Goal: Navigation & Orientation: Find specific page/section

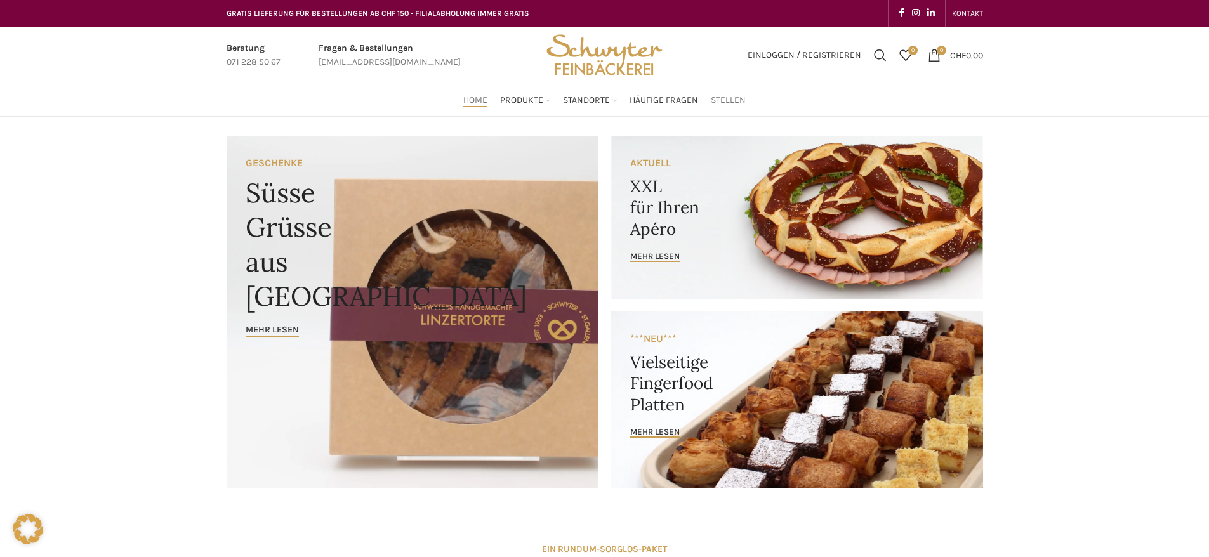
click at [719, 101] on span "Stellen" at bounding box center [728, 101] width 35 height 12
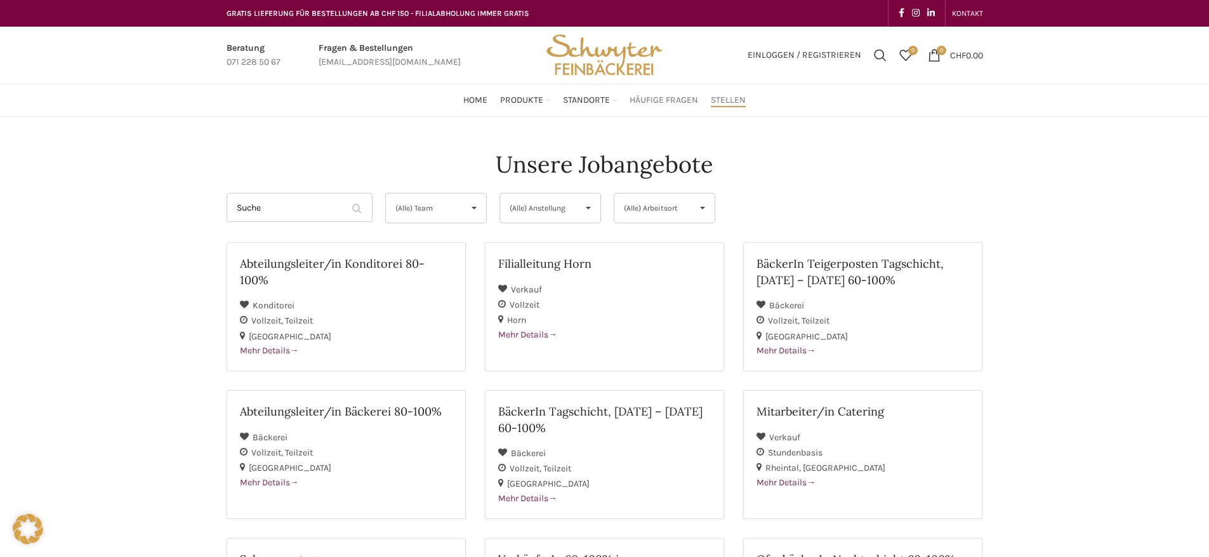
click at [659, 105] on span "Häufige Fragen" at bounding box center [664, 101] width 69 height 12
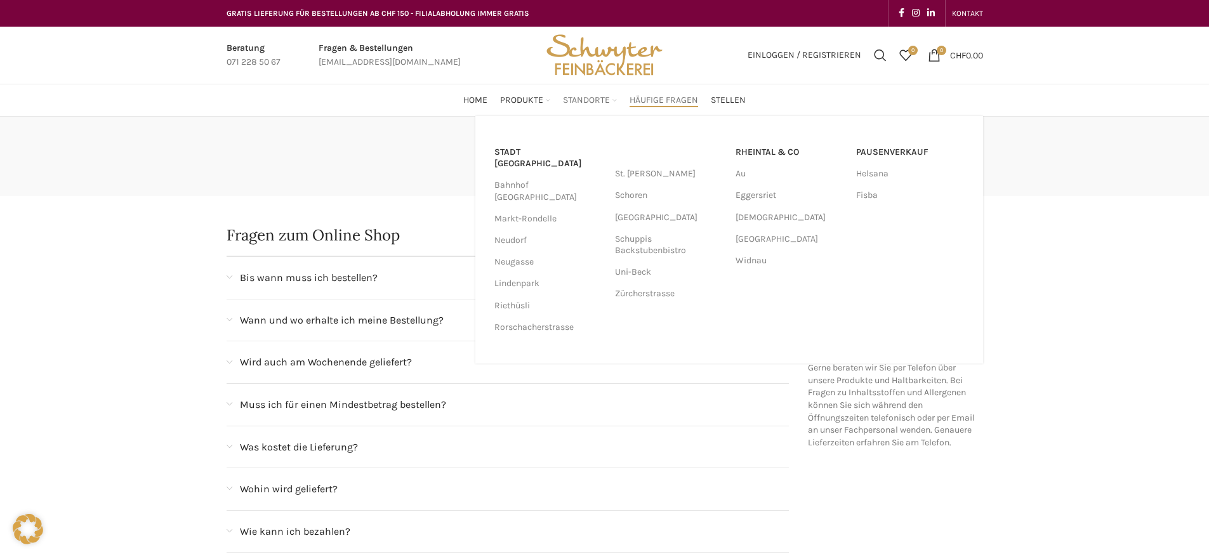
click at [588, 116] on div "Stadt St. Gallen Bahnhof St. Gallen Markt-Rondelle Neudorf Neugasse Lindenpark …" at bounding box center [729, 240] width 508 height 248
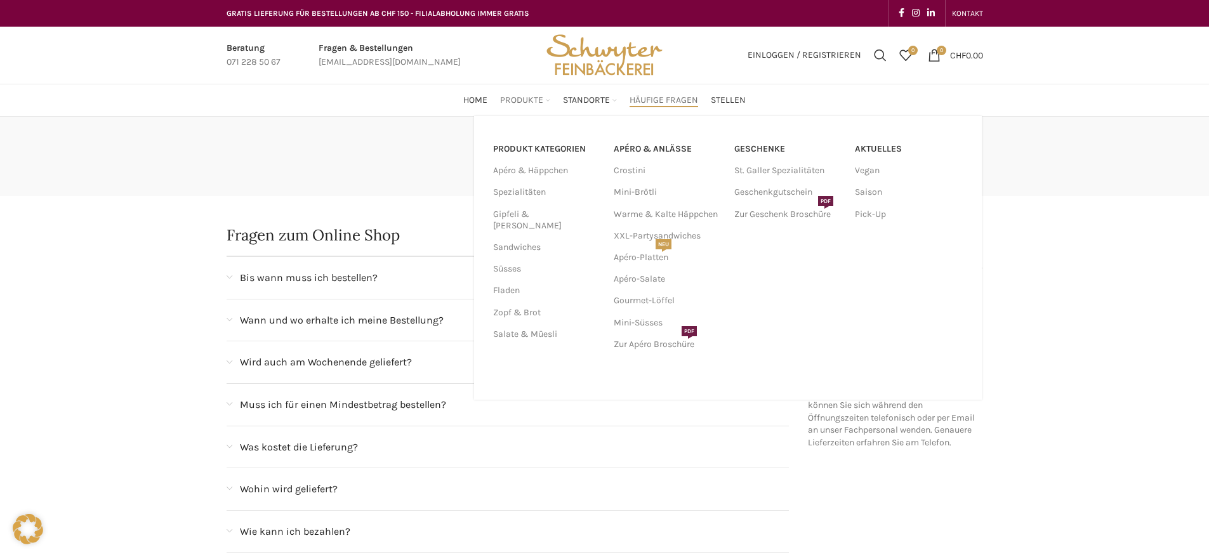
click at [519, 99] on span "Produkte" at bounding box center [521, 101] width 43 height 12
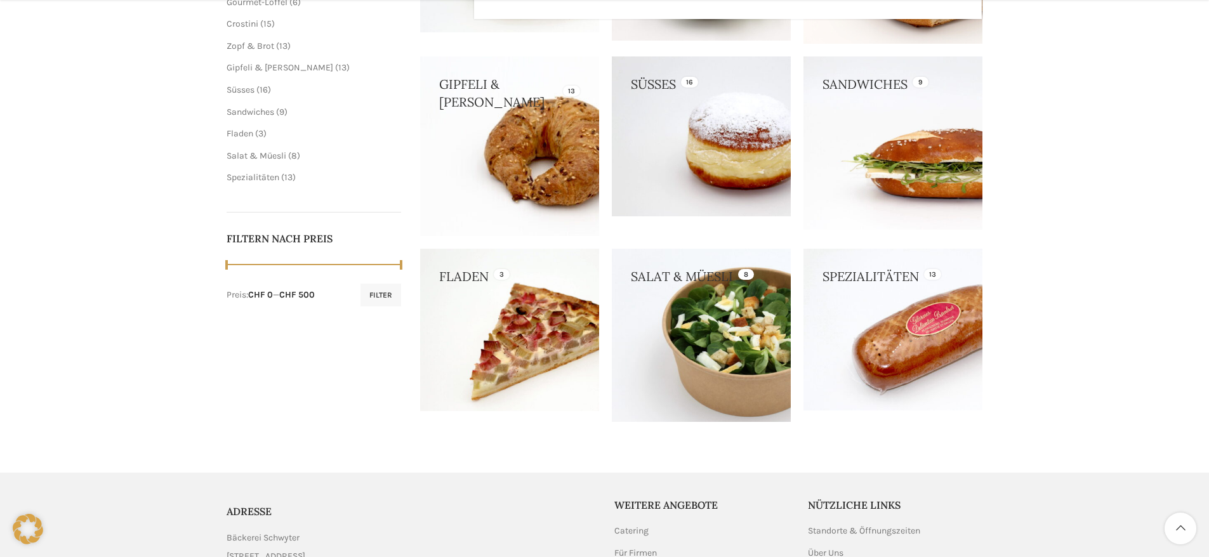
scroll to position [536, 0]
